Goal: Navigation & Orientation: Find specific page/section

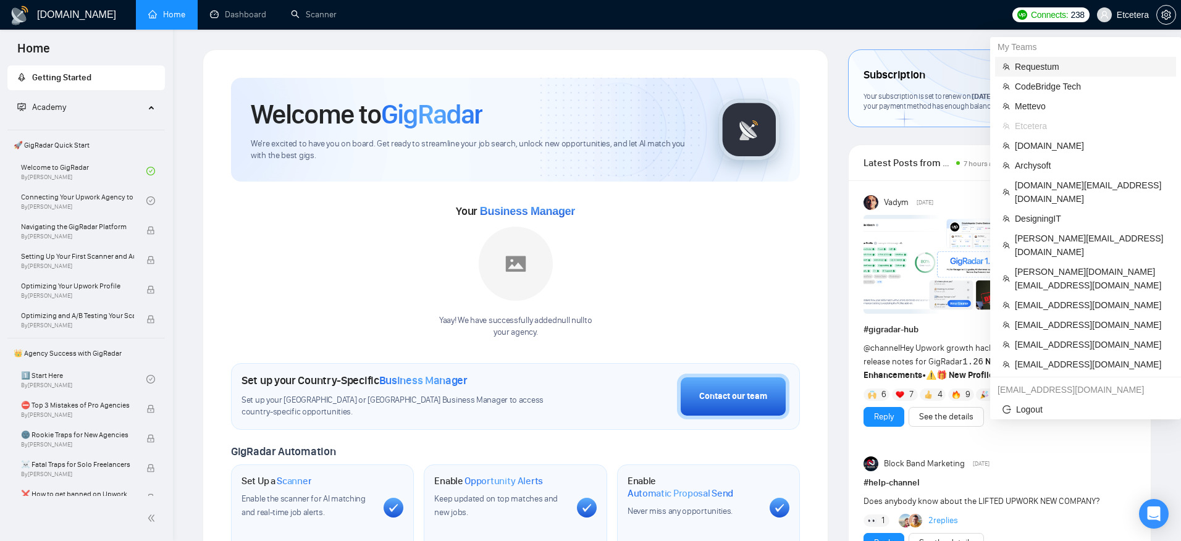
click at [1065, 69] on span "Requestum" at bounding box center [1092, 67] width 154 height 14
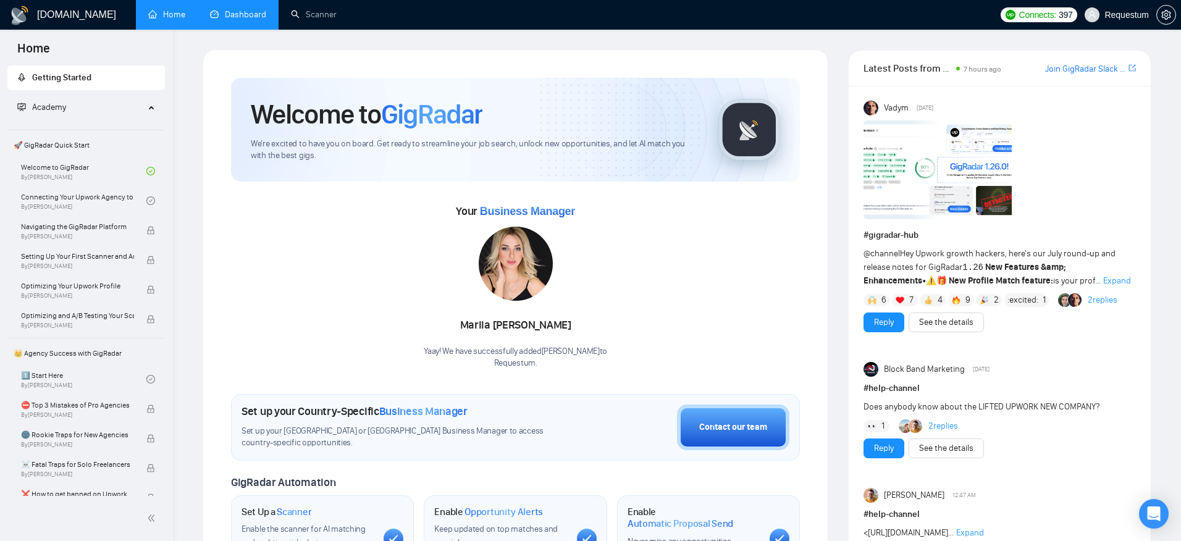
click at [237, 28] on li "Dashboard" at bounding box center [238, 15] width 81 height 30
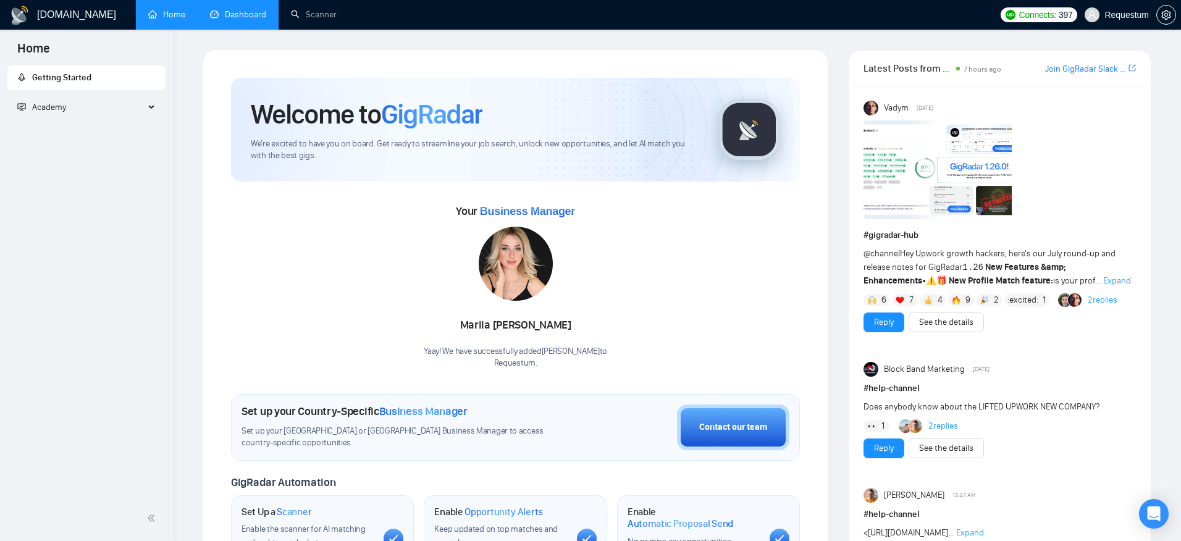
click at [253, 20] on link "Dashboard" at bounding box center [238, 14] width 56 height 10
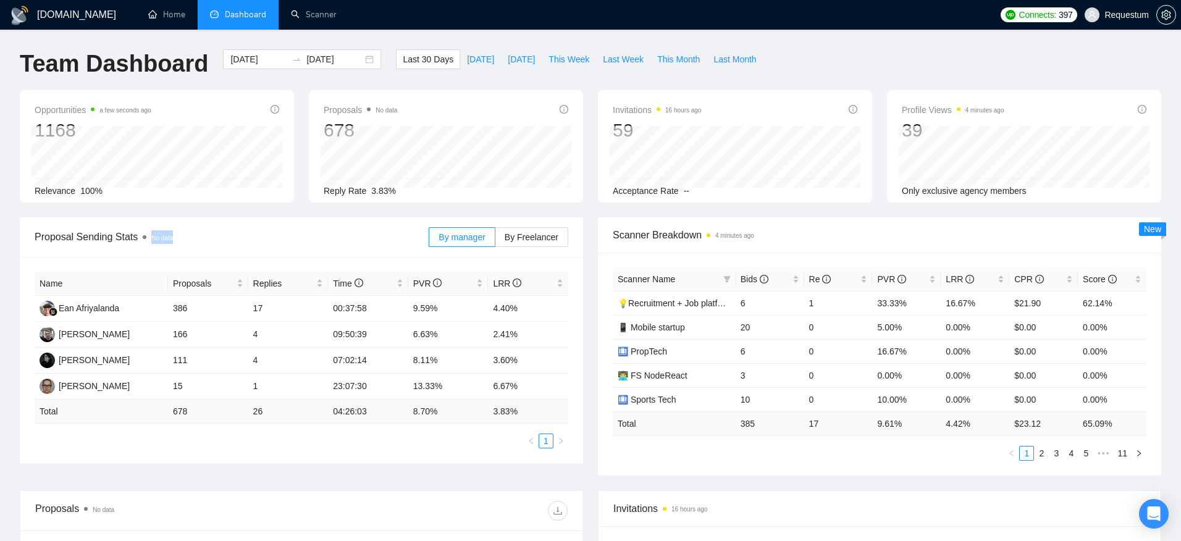
drag, startPoint x: 209, startPoint y: 238, endPoint x: 178, endPoint y: 240, distance: 31.6
click at [178, 240] on span "Proposal Sending Stats No data" at bounding box center [232, 236] width 394 height 15
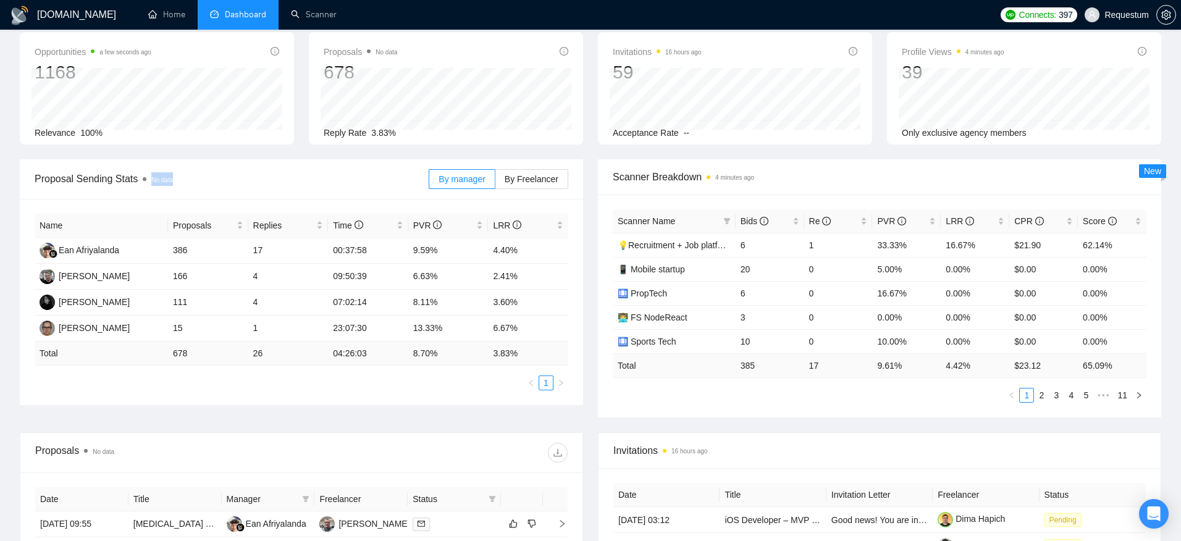
scroll to position [59, 0]
drag, startPoint x: 128, startPoint y: 450, endPoint x: 69, endPoint y: 450, distance: 59.3
click at [69, 450] on div "Proposals No data" at bounding box center [168, 452] width 266 height 20
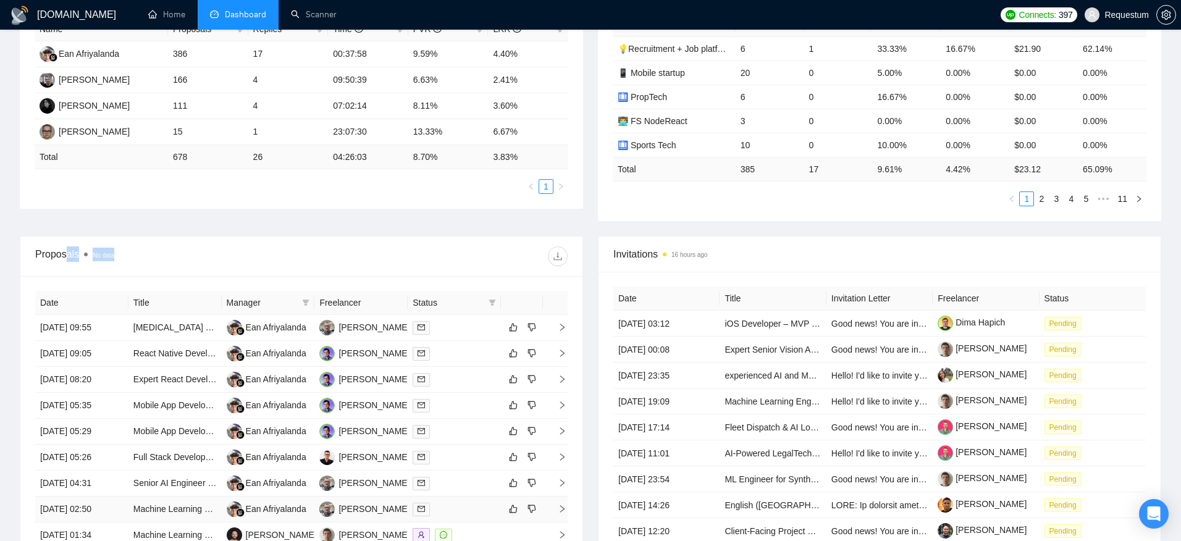
scroll to position [0, 0]
